Goal: Task Accomplishment & Management: Use online tool/utility

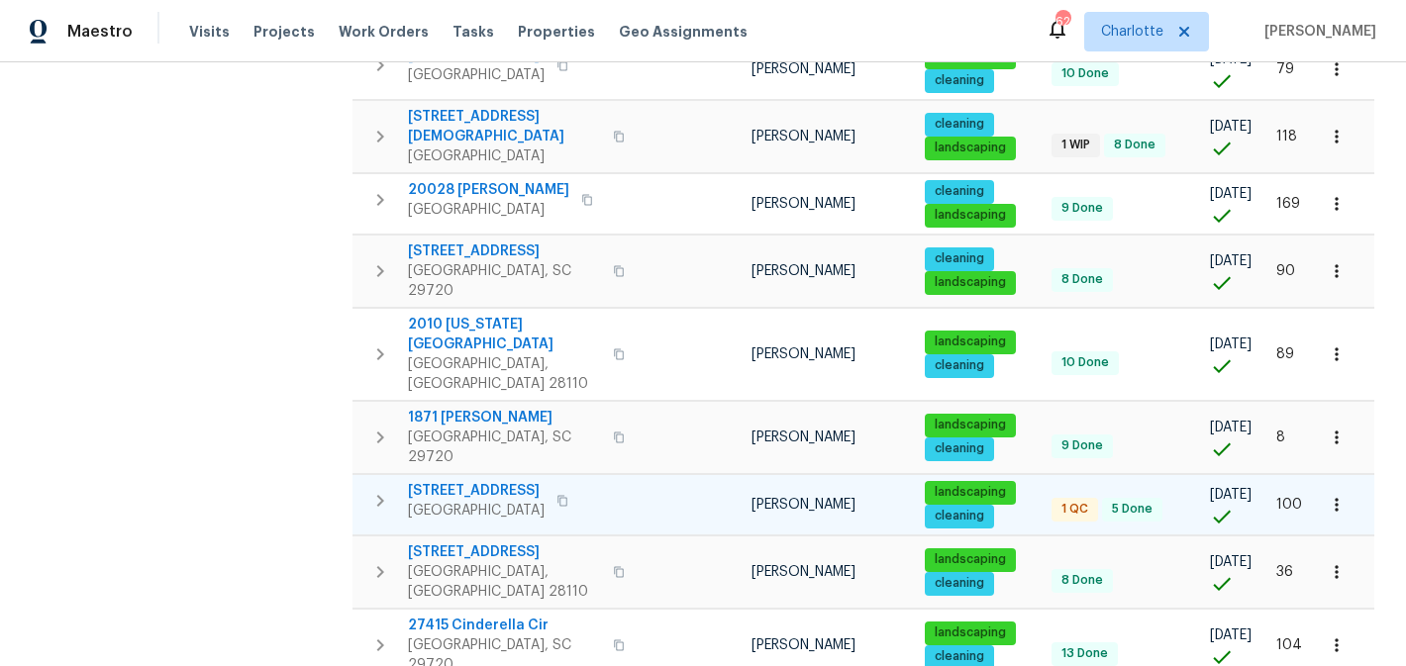
scroll to position [751, 0]
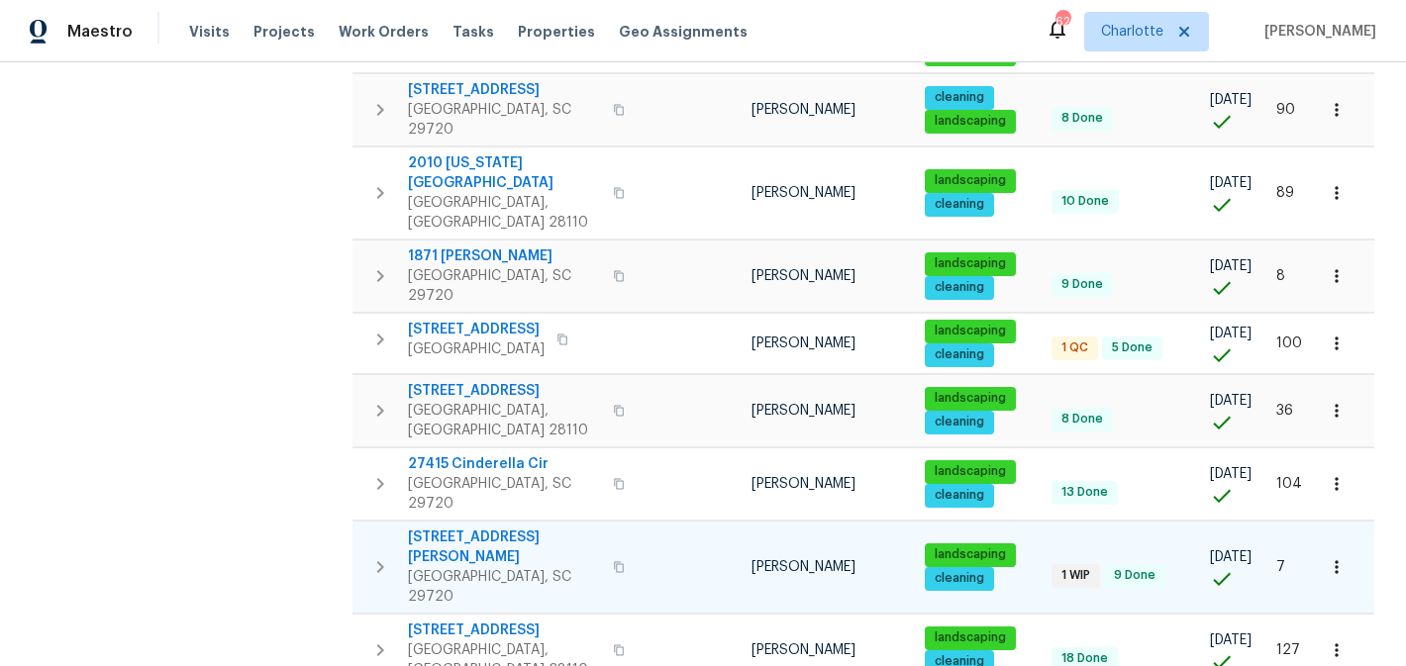
click at [478, 528] on span "2744 Lyndell Way" at bounding box center [504, 548] width 193 height 40
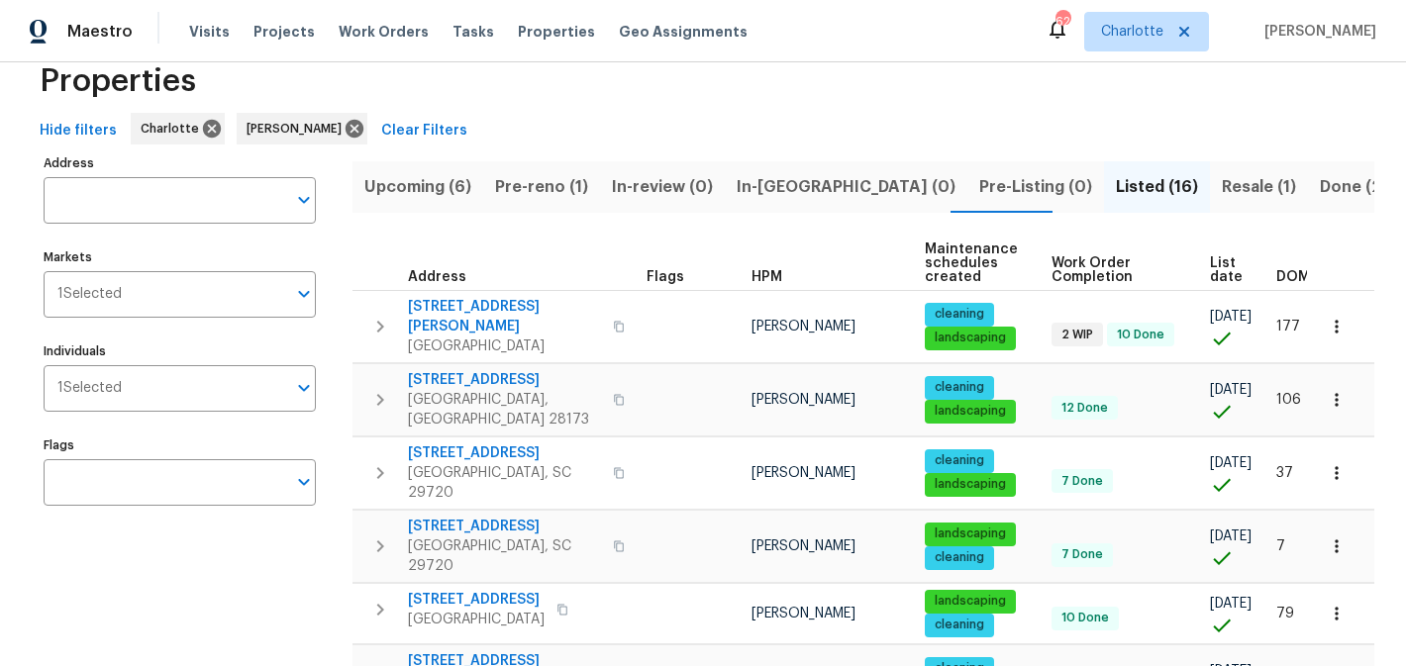
scroll to position [0, 0]
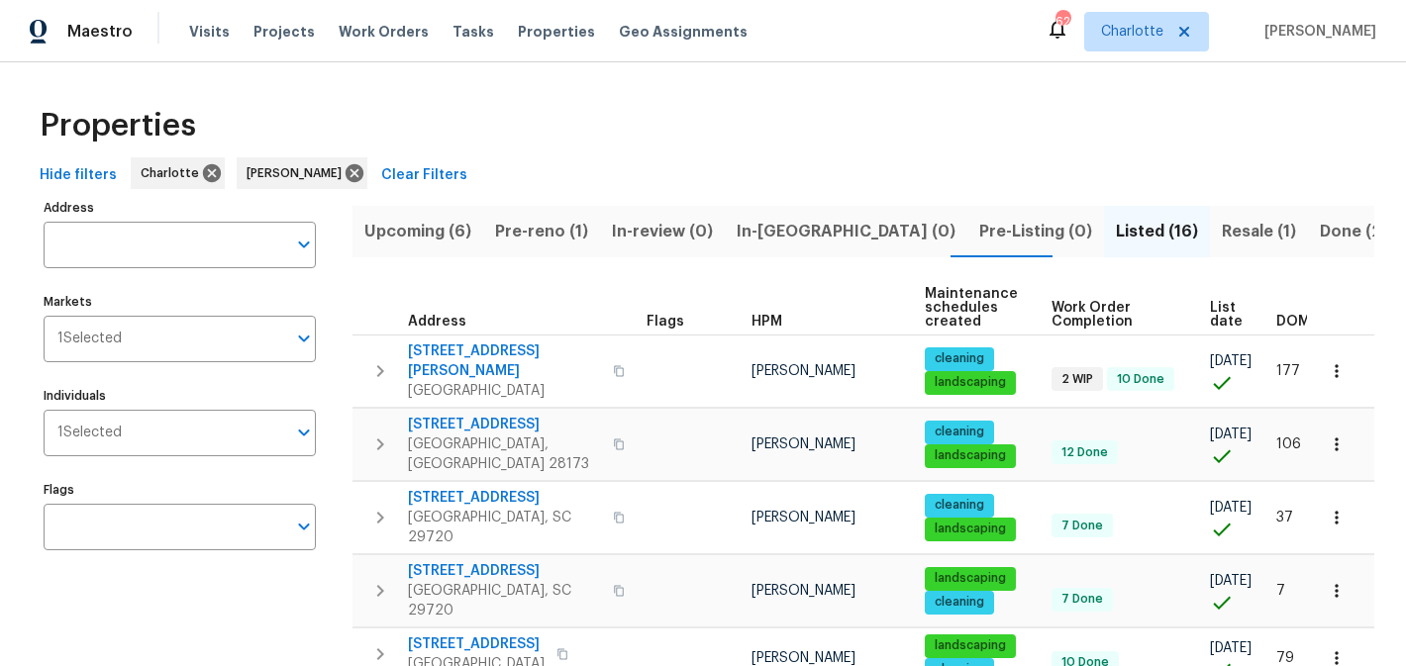
click at [1222, 229] on span "Resale (1)" at bounding box center [1259, 232] width 74 height 28
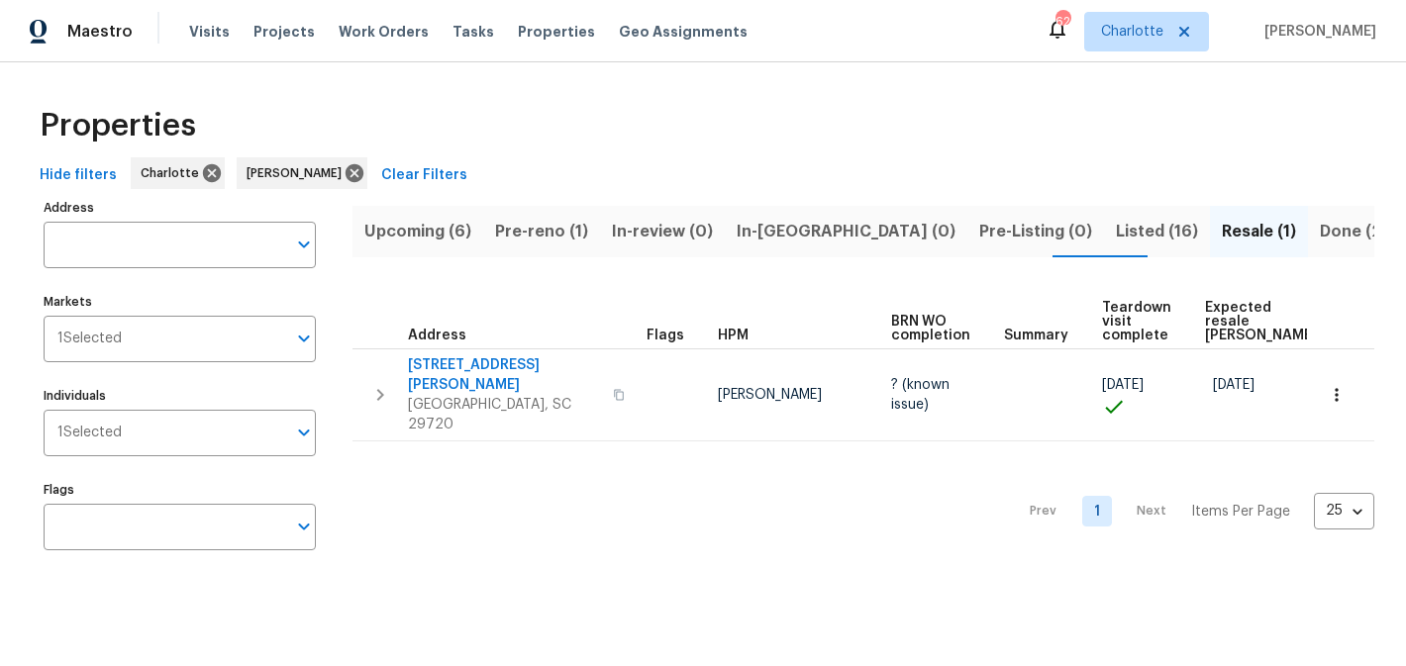
click at [531, 234] on span "Pre-reno (1)" at bounding box center [541, 232] width 93 height 28
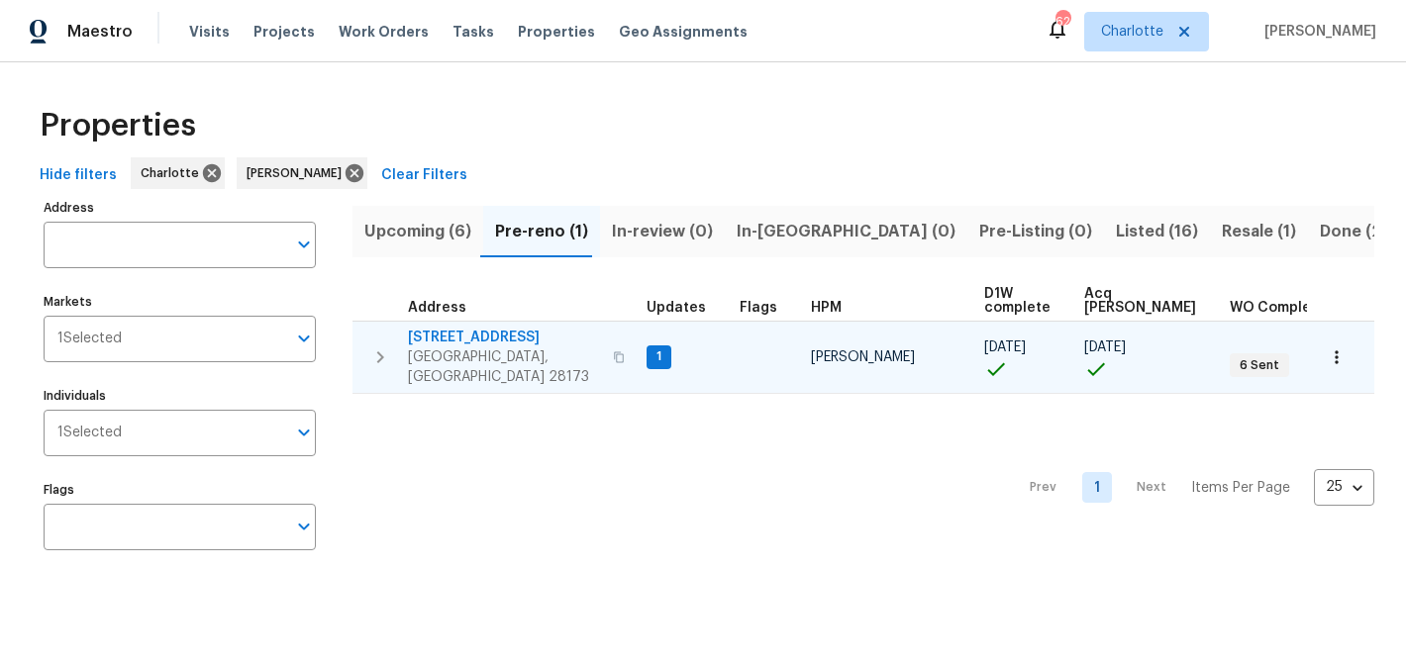
click at [451, 333] on span "431 Ranelagh Dr" at bounding box center [504, 338] width 193 height 20
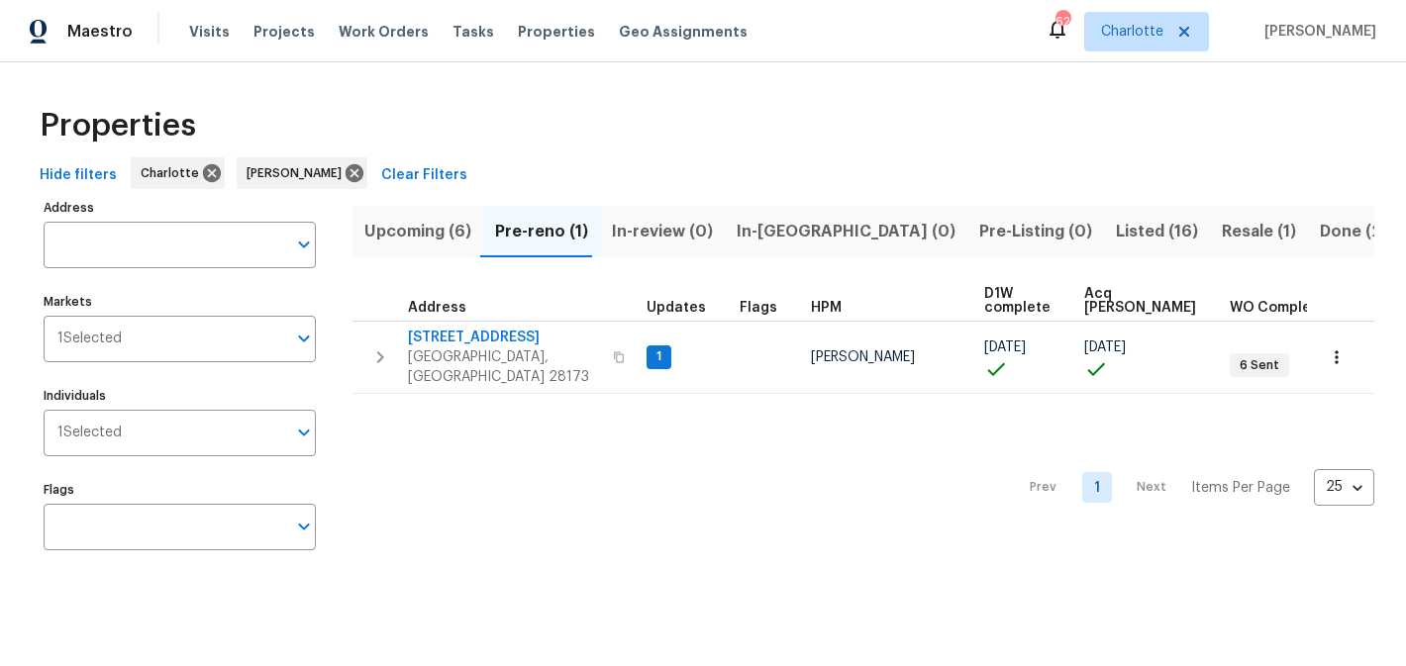
click at [406, 232] on span "Upcoming (6)" at bounding box center [417, 232] width 107 height 28
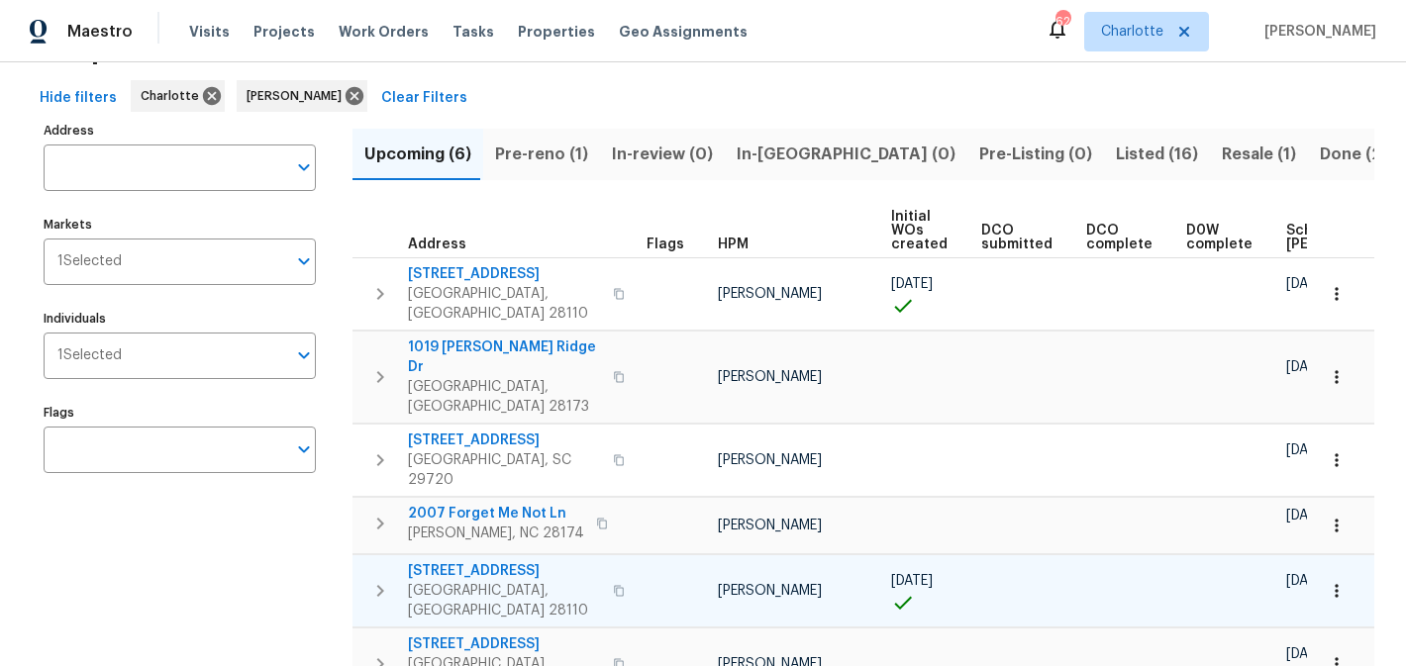
scroll to position [92, 0]
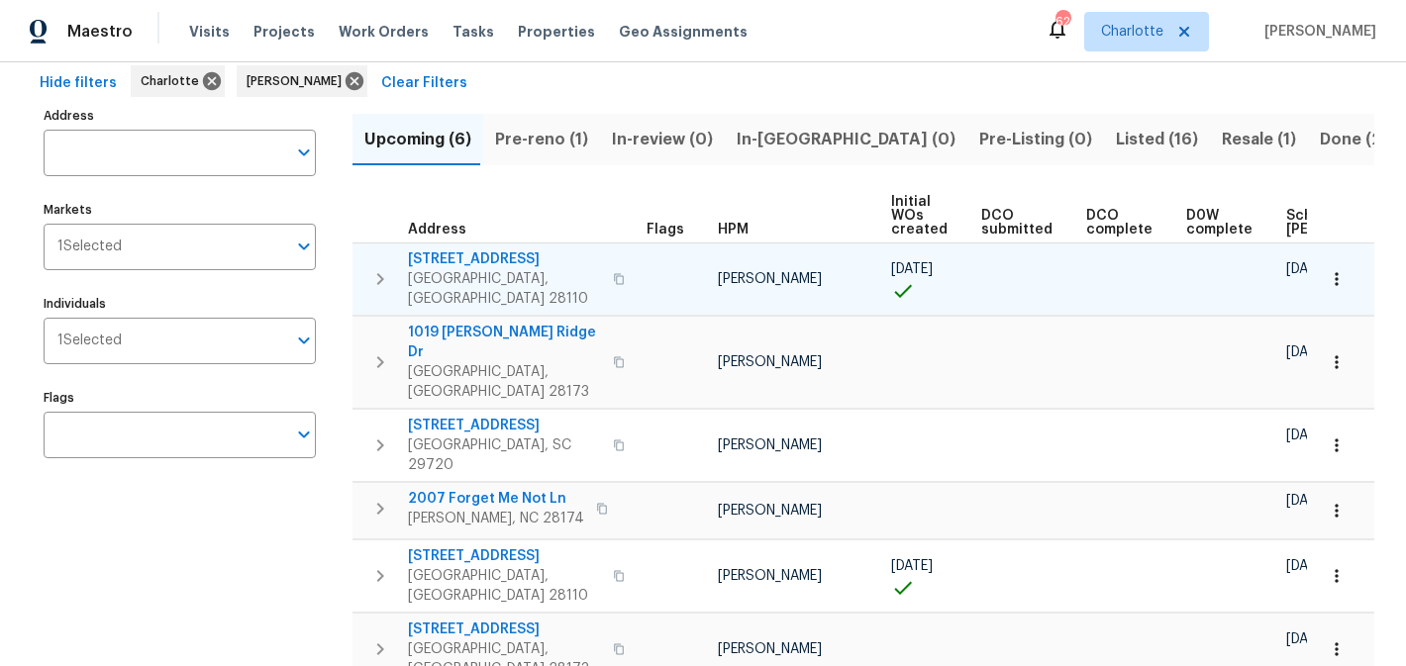
click at [481, 257] on span "2811 Iveywood Dr" at bounding box center [504, 260] width 193 height 20
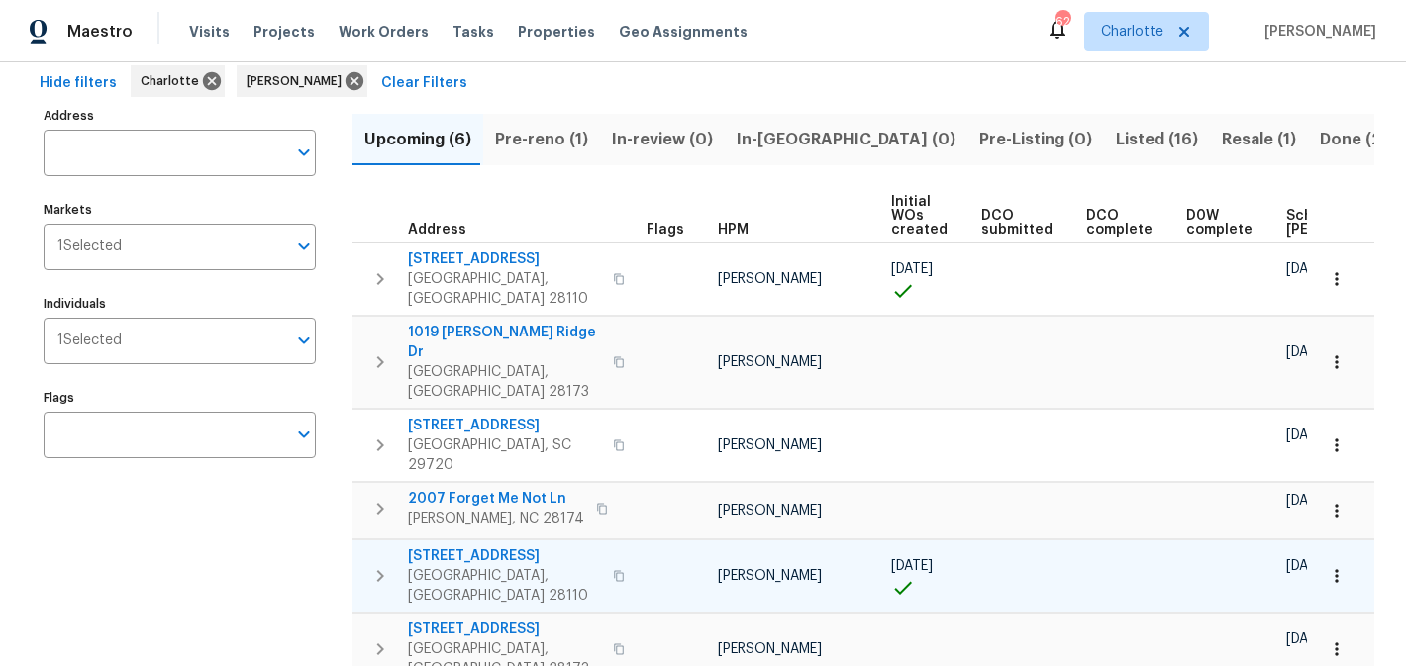
click at [468, 547] on span "[STREET_ADDRESS]" at bounding box center [504, 557] width 193 height 20
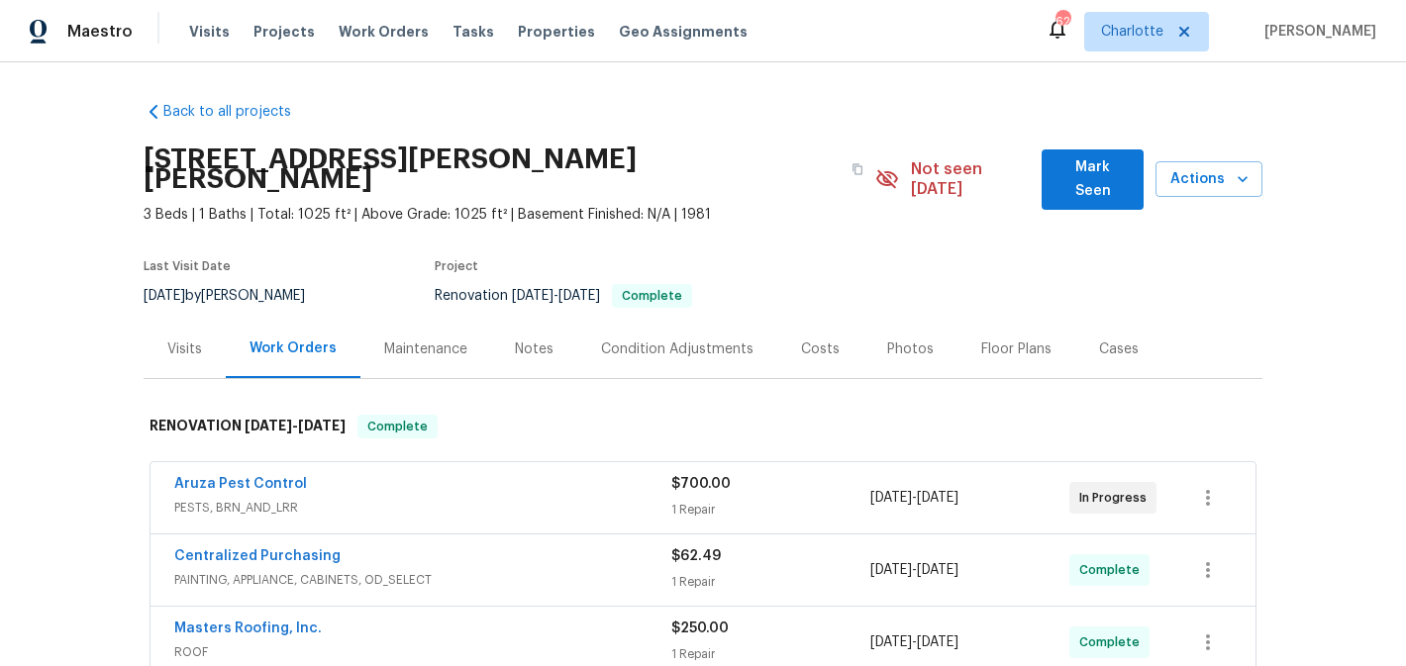
click at [239, 474] on span "Aruza Pest Control" at bounding box center [240, 484] width 133 height 20
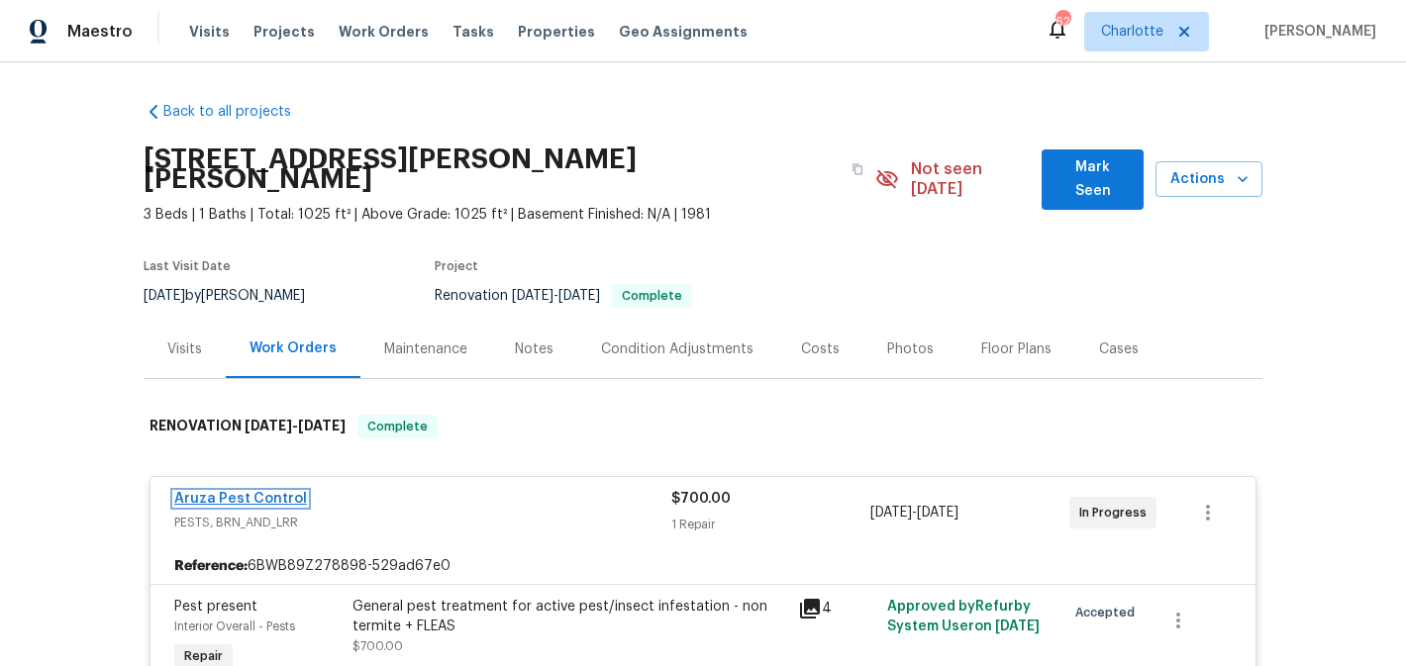
click at [240, 492] on link "Aruza Pest Control" at bounding box center [240, 499] width 133 height 14
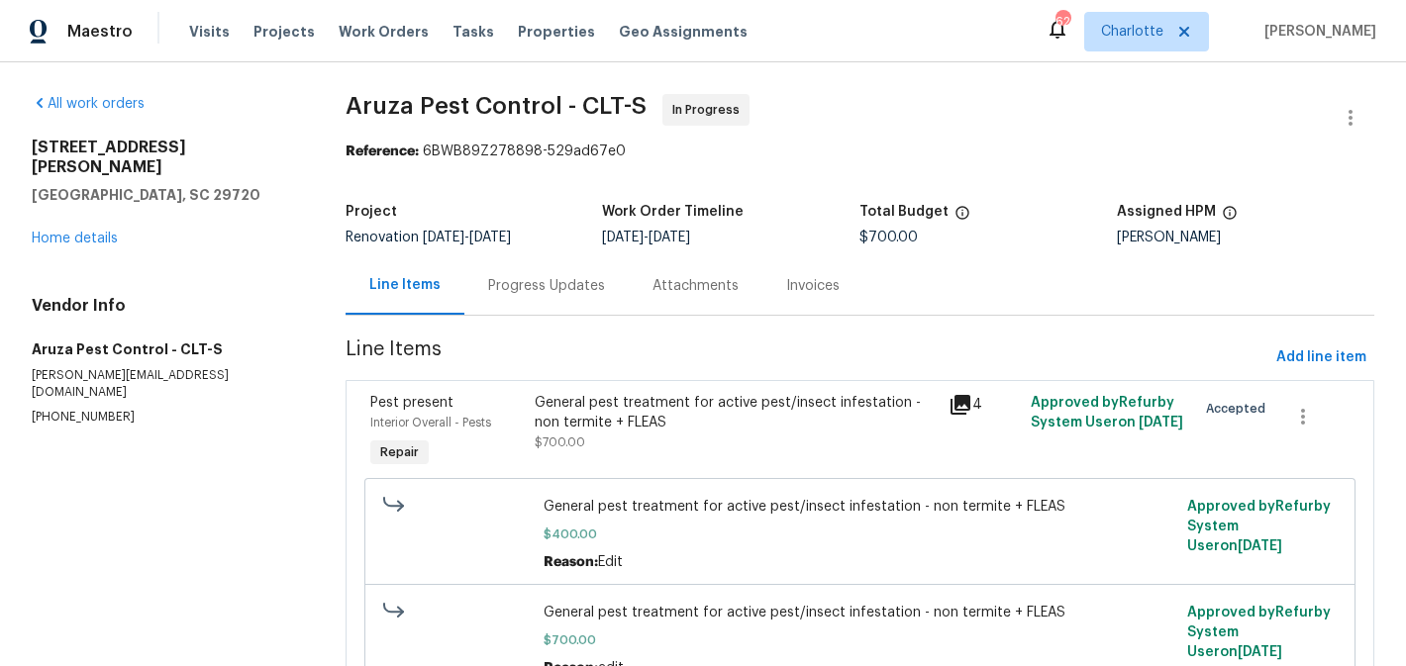
click at [548, 284] on div "Progress Updates" at bounding box center [546, 286] width 117 height 20
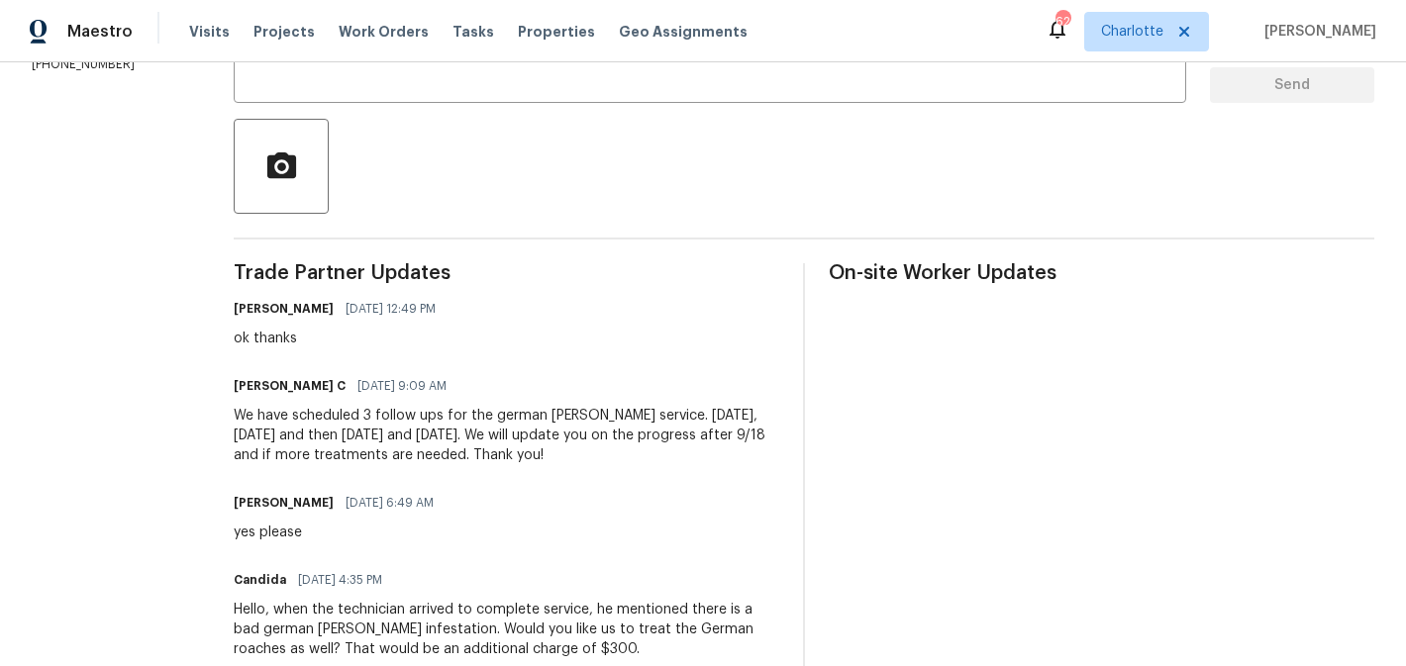
scroll to position [362, 0]
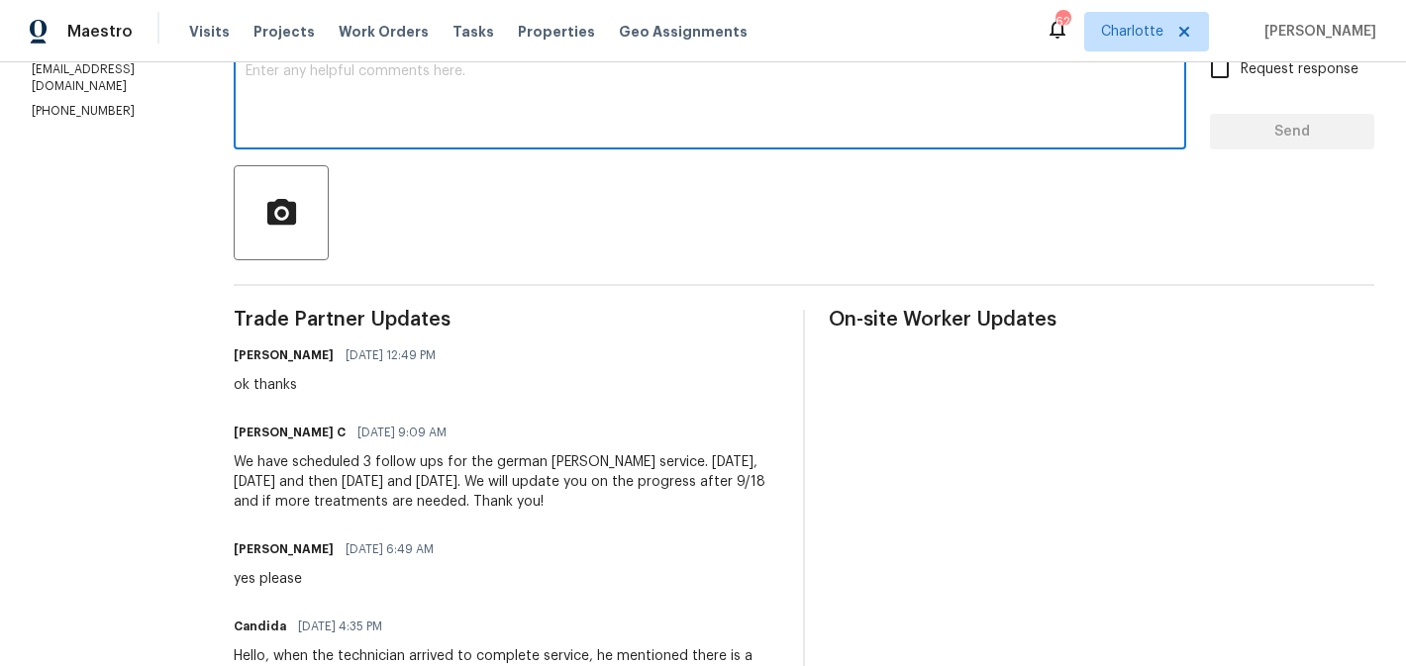
click at [525, 117] on textarea at bounding box center [710, 98] width 929 height 69
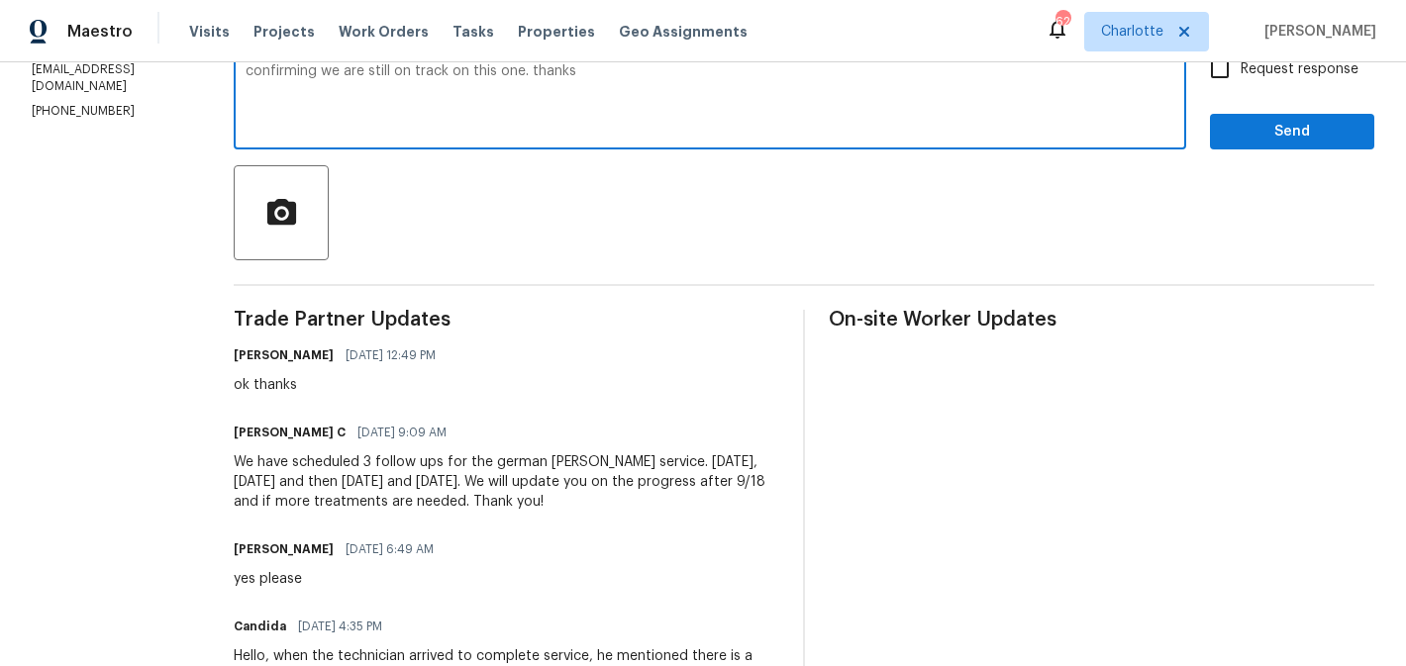
type textarea "confirming we are still on track on this one. thanks"
click at [1246, 72] on span "Request response" at bounding box center [1300, 69] width 118 height 21
click at [1241, 72] on input "Request response" at bounding box center [1220, 70] width 42 height 42
checkbox input "true"
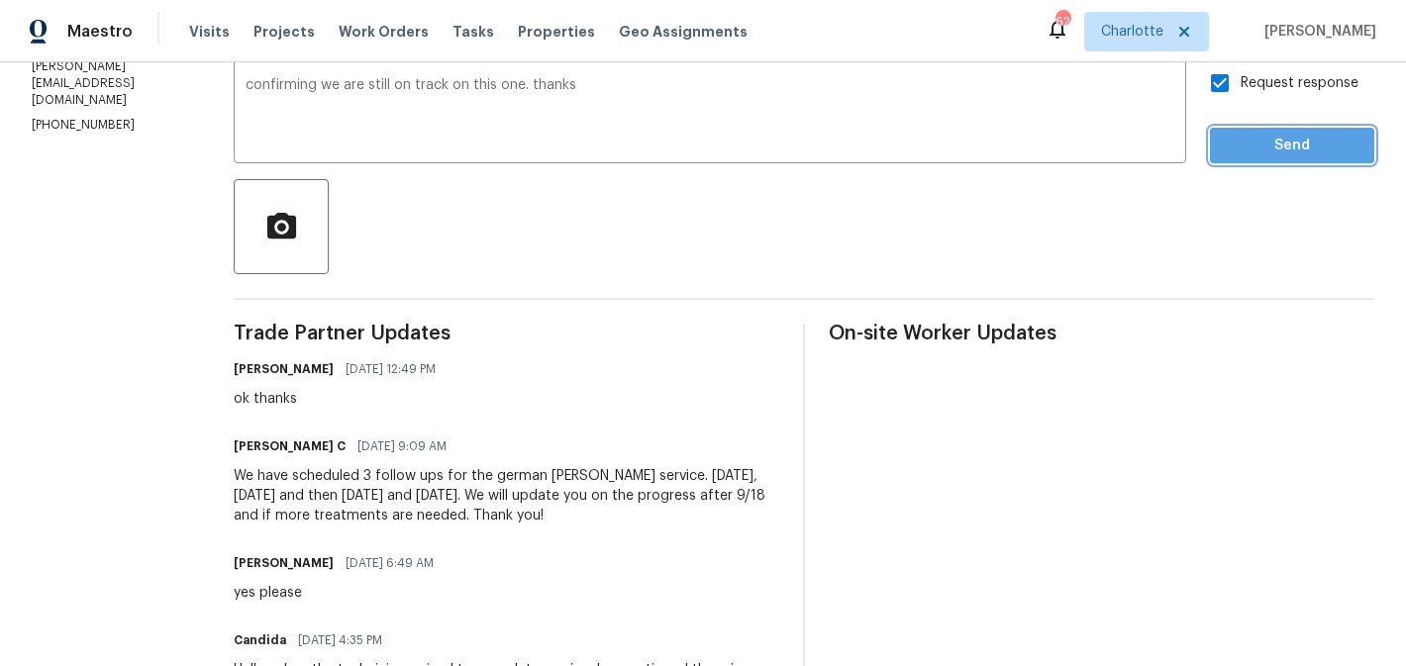
click at [1287, 159] on button "Send" at bounding box center [1292, 146] width 164 height 37
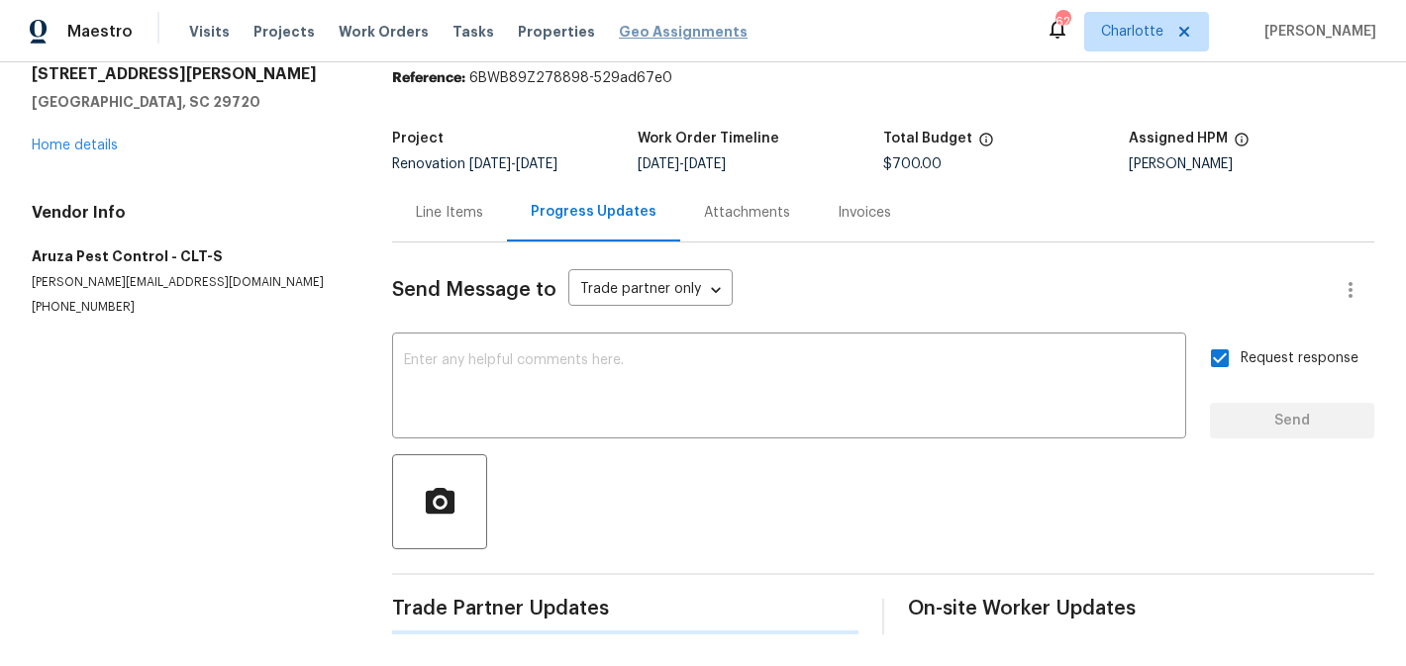
scroll to position [349, 0]
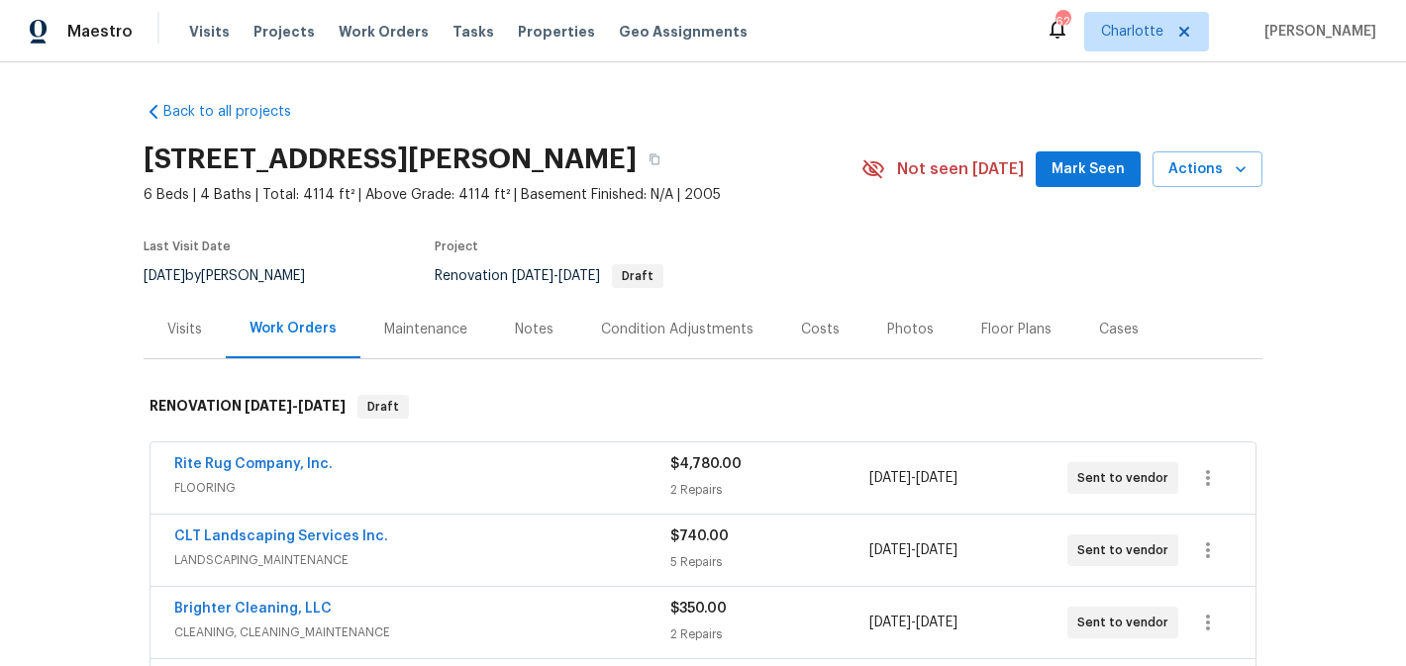
click at [1106, 172] on span "Mark Seen" at bounding box center [1088, 169] width 73 height 25
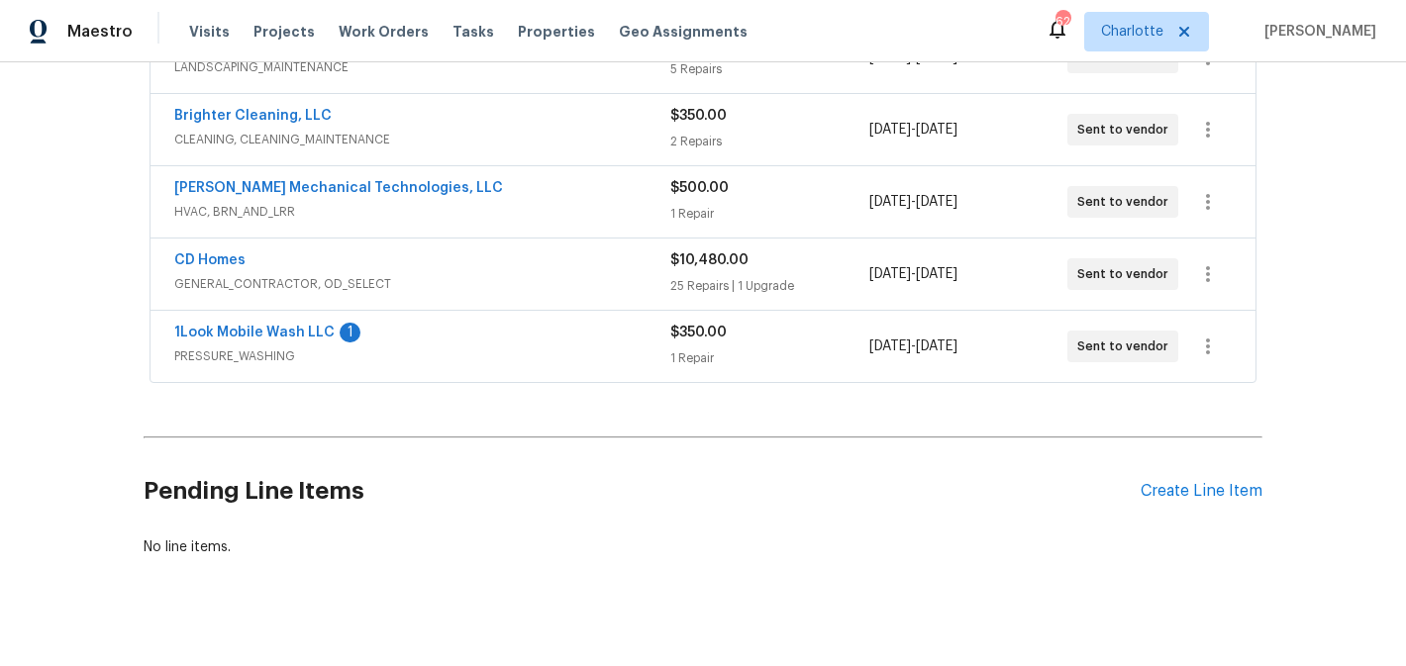
scroll to position [500, 0]
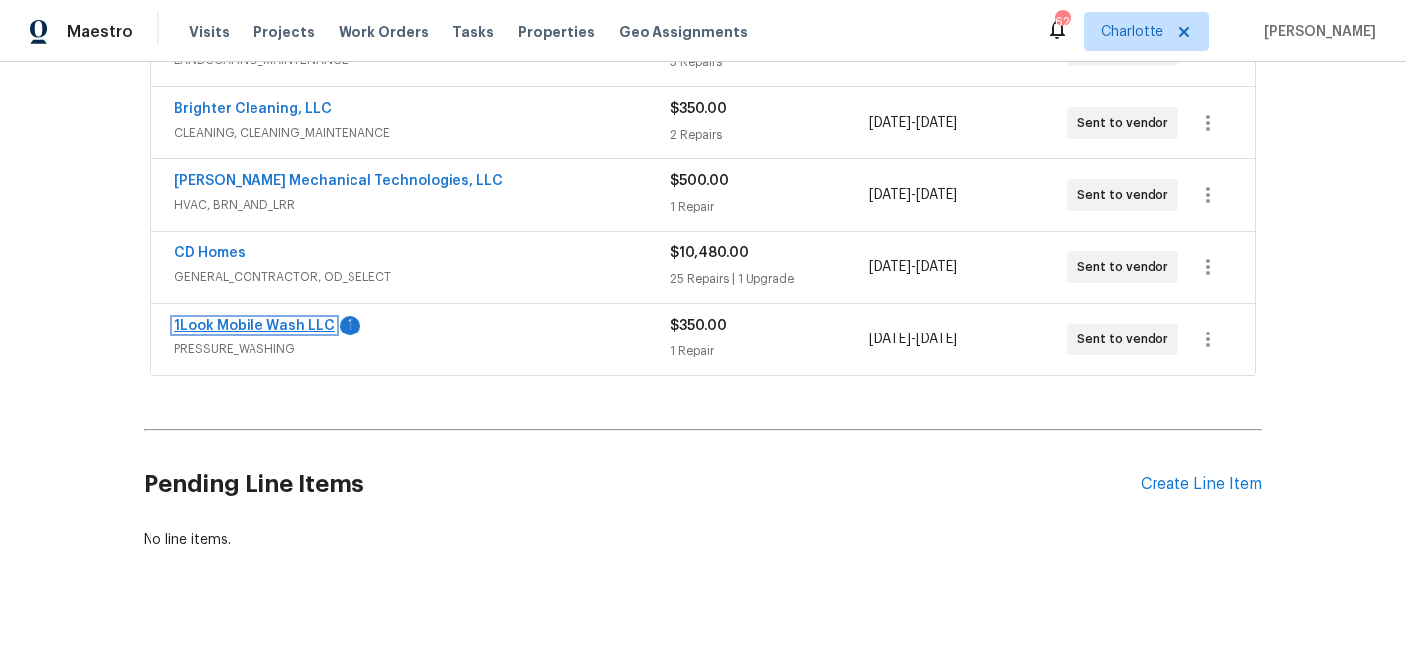
click at [265, 322] on link "1Look Mobile Wash LLC" at bounding box center [254, 326] width 160 height 14
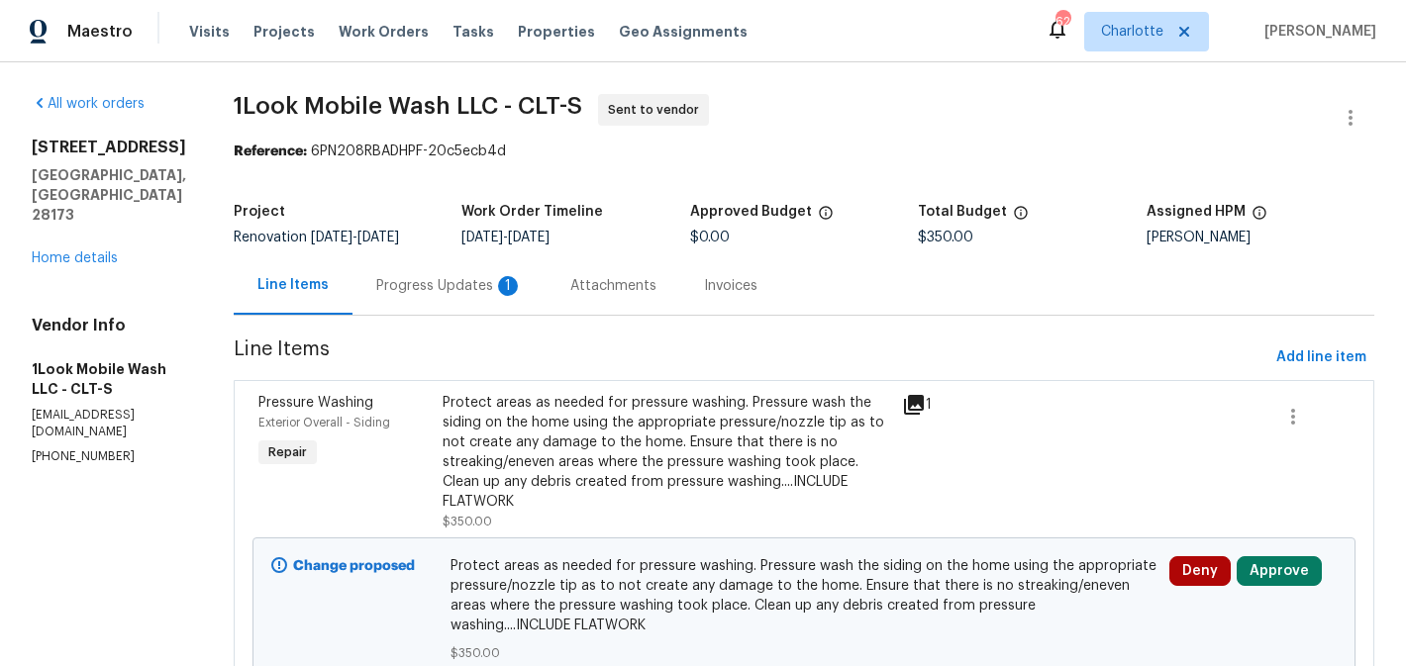
click at [417, 276] on div "Progress Updates 1" at bounding box center [449, 286] width 147 height 20
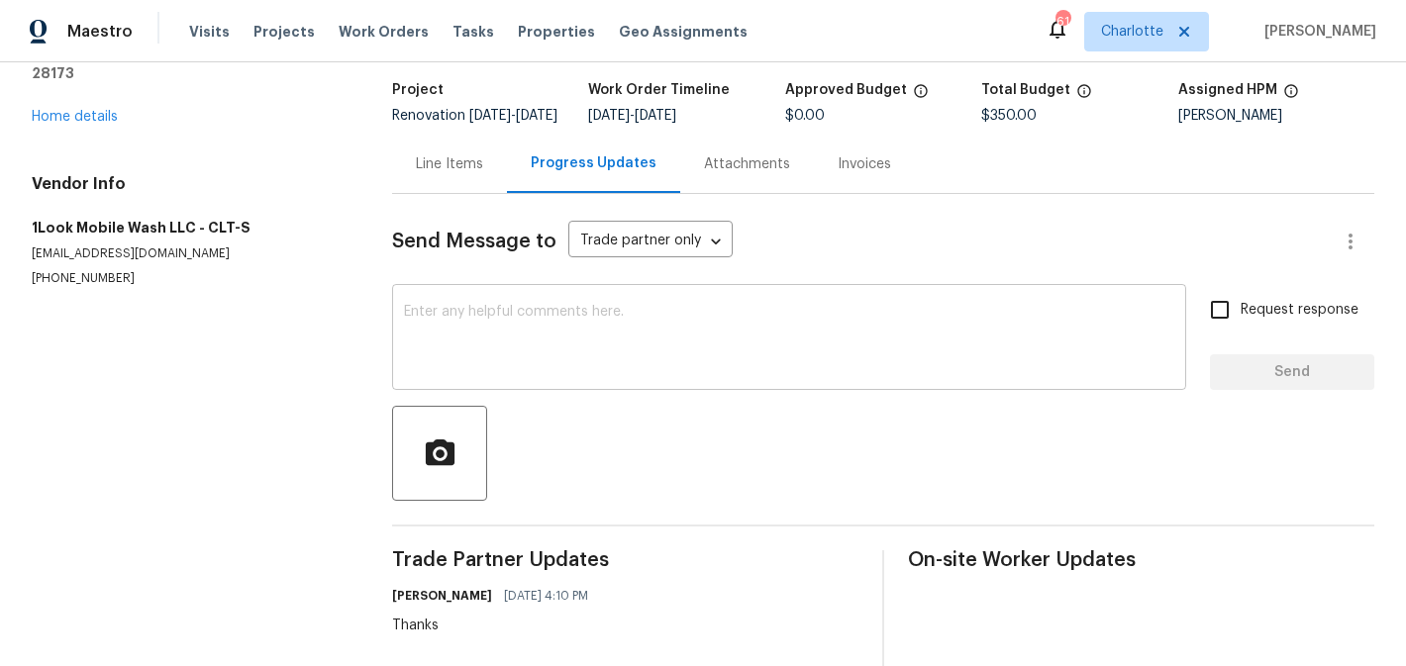
scroll to position [117, 0]
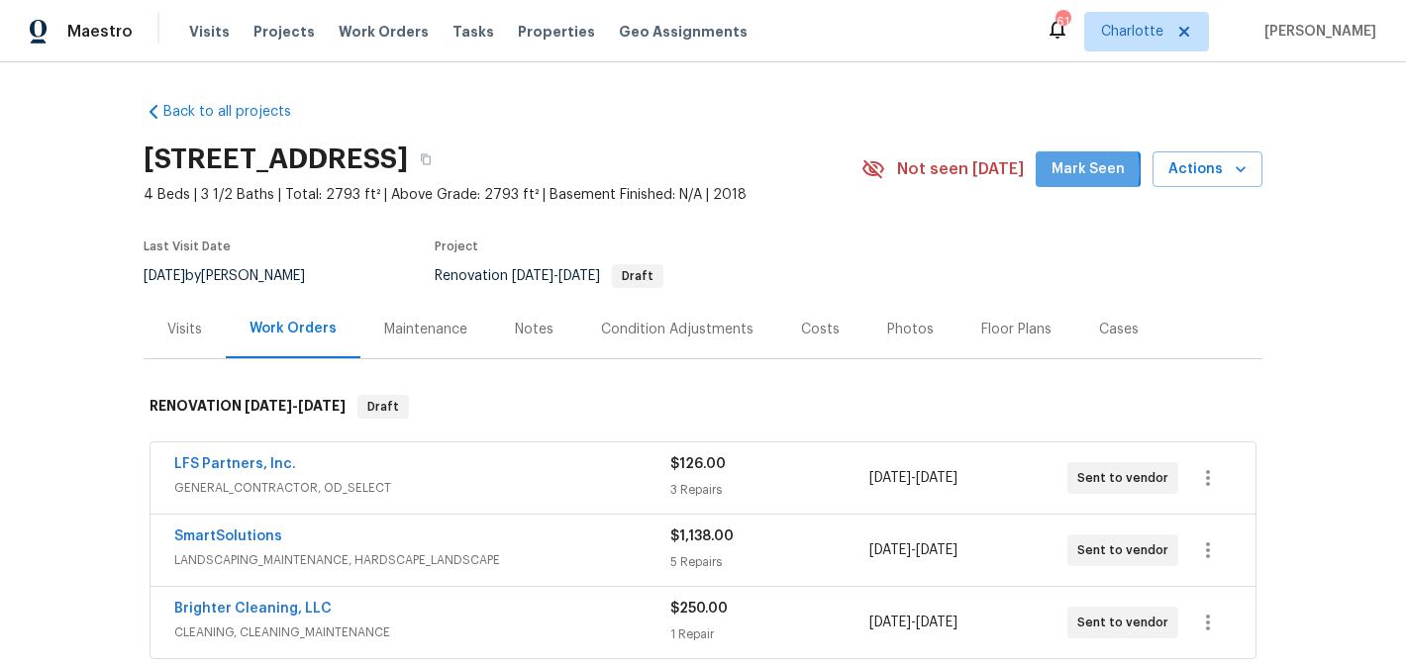
click at [1062, 170] on span "Mark Seen" at bounding box center [1088, 169] width 73 height 25
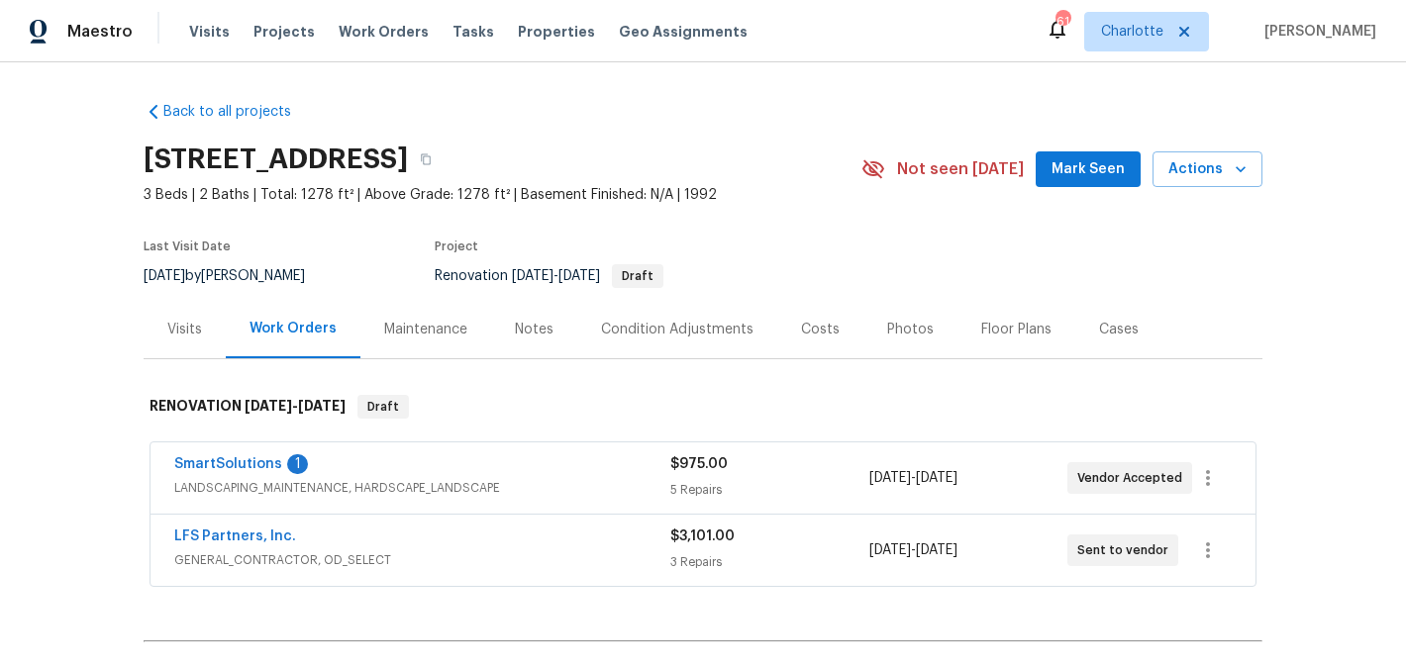
click at [1093, 182] on button "Mark Seen" at bounding box center [1088, 170] width 105 height 37
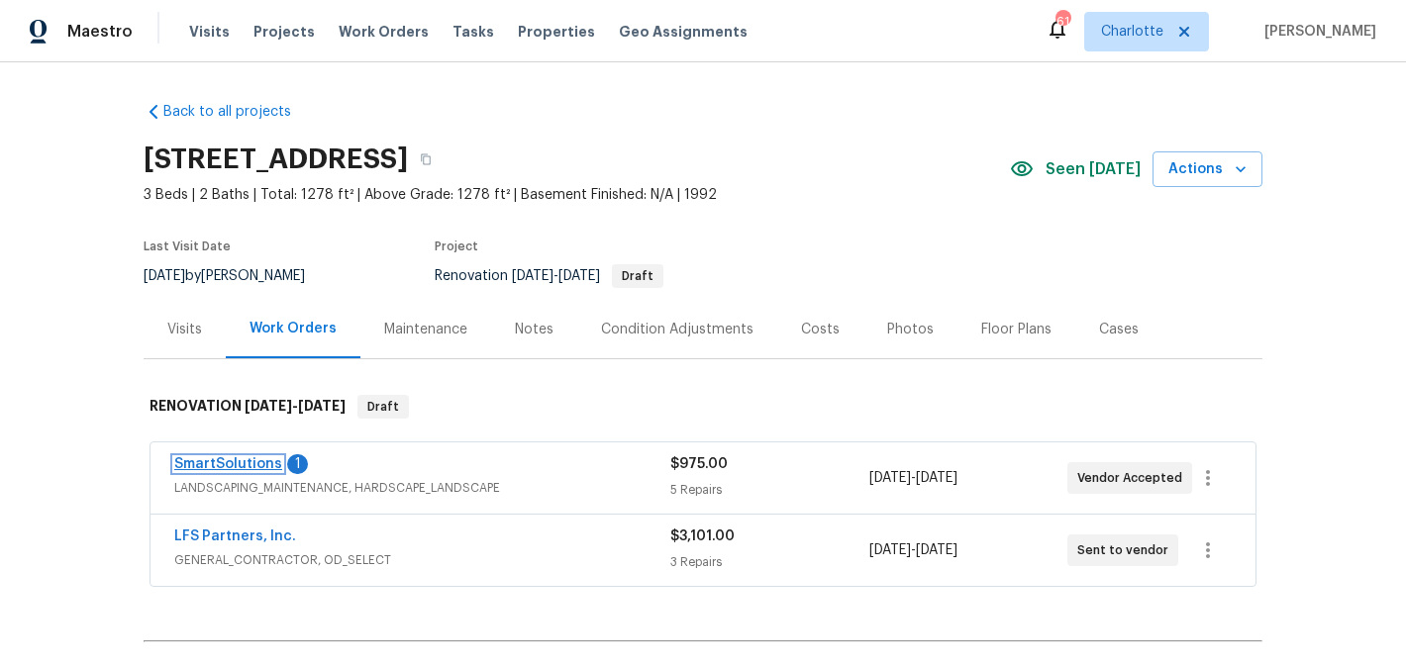
click at [212, 465] on link "SmartSolutions" at bounding box center [228, 464] width 108 height 14
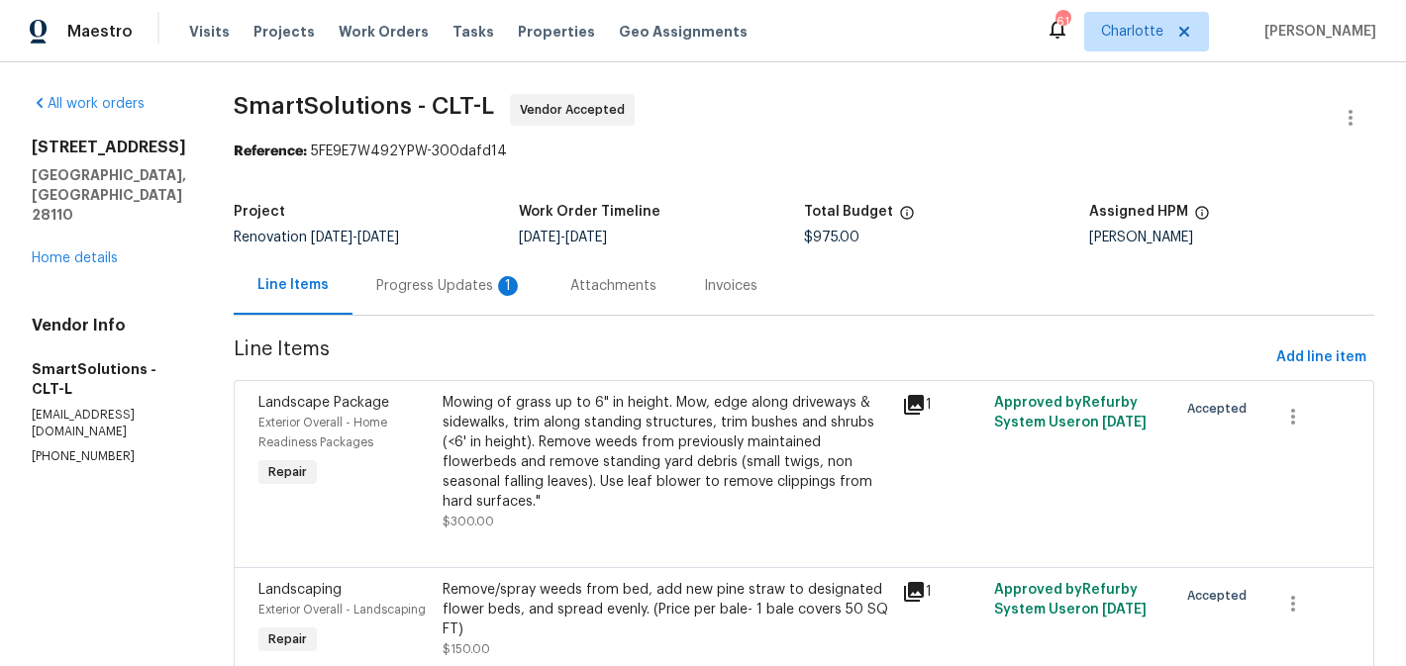
click at [461, 290] on div "Progress Updates 1" at bounding box center [449, 286] width 147 height 20
